Goal: Task Accomplishment & Management: Manage account settings

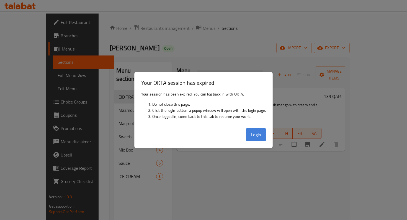
click at [256, 135] on button "Login" at bounding box center [256, 134] width 20 height 13
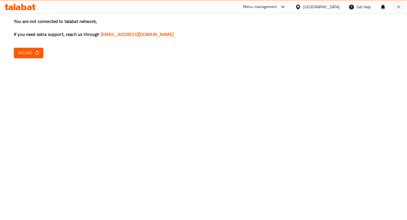
click at [29, 54] on span "Reload" at bounding box center [28, 53] width 20 height 7
